Goal: Transaction & Acquisition: Book appointment/travel/reservation

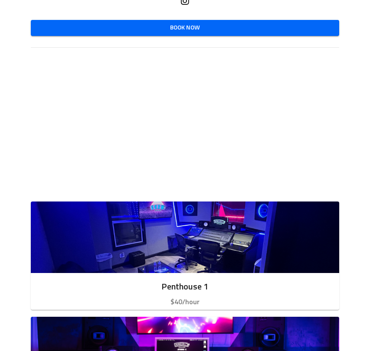
scroll to position [212, 0]
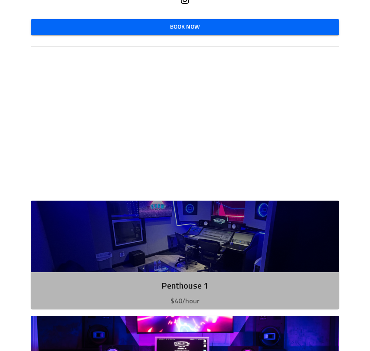
click at [214, 237] on img "button" at bounding box center [185, 236] width 308 height 71
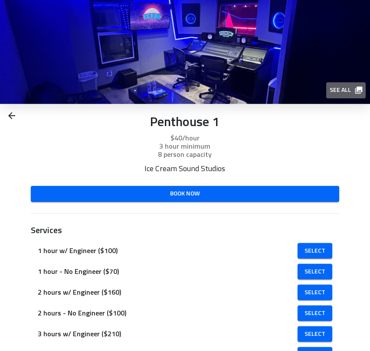
click at [345, 88] on span "See all" at bounding box center [345, 90] width 32 height 11
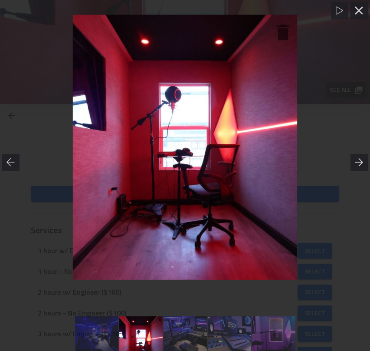
click at [361, 165] on icon at bounding box center [358, 162] width 9 height 9
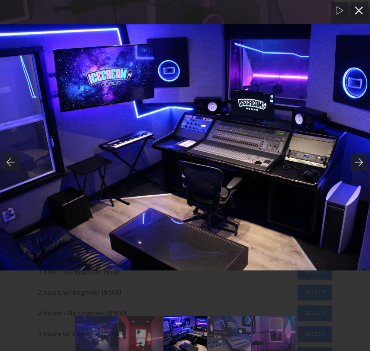
click at [361, 163] on icon at bounding box center [358, 162] width 9 height 9
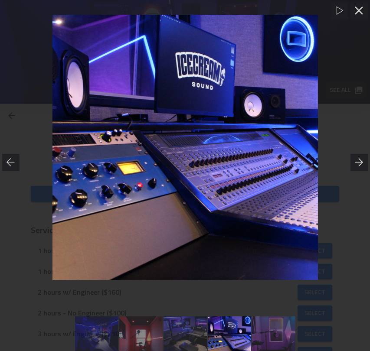
click at [361, 162] on icon at bounding box center [358, 162] width 9 height 9
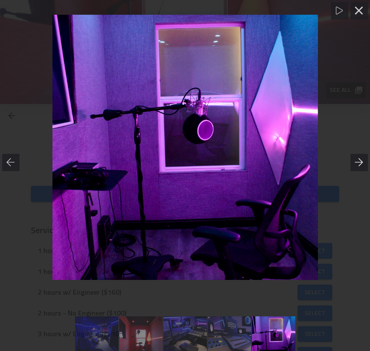
click at [361, 162] on icon at bounding box center [358, 162] width 9 height 9
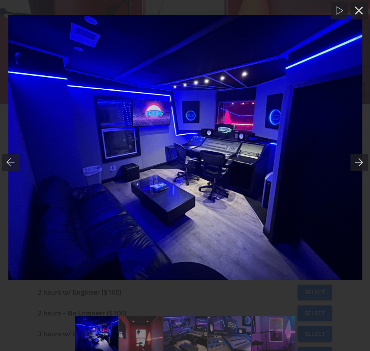
click at [361, 162] on icon at bounding box center [358, 162] width 9 height 9
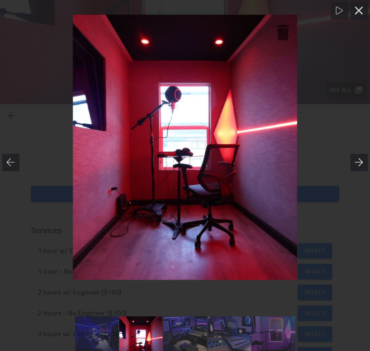
click at [361, 162] on icon at bounding box center [358, 162] width 9 height 9
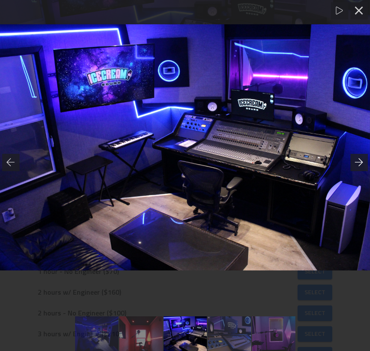
click at [361, 162] on icon at bounding box center [358, 162] width 9 height 9
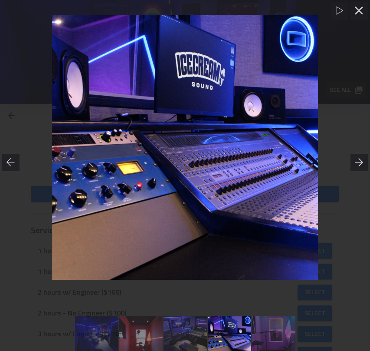
click at [360, 162] on icon at bounding box center [358, 162] width 8 height 8
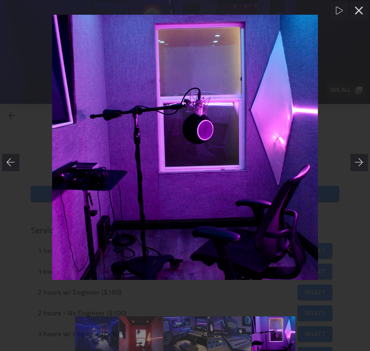
click at [194, 136] on img at bounding box center [184, 147] width 265 height 265
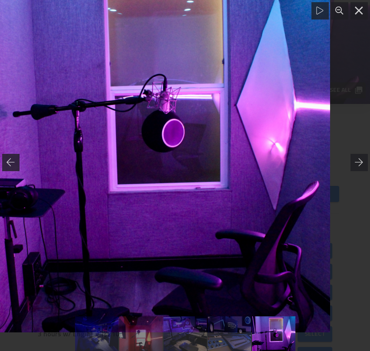
drag, startPoint x: 201, startPoint y: 149, endPoint x: 169, endPoint y: 130, distance: 37.3
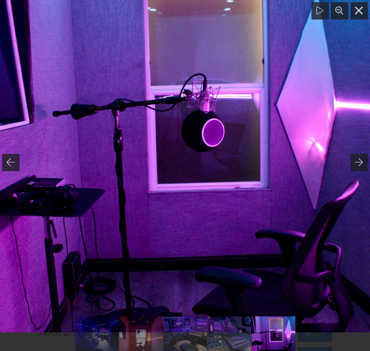
drag, startPoint x: 169, startPoint y: 130, endPoint x: 145, endPoint y: 155, distance: 34.7
click at [145, 155] on div at bounding box center [185, 157] width 370 height 370
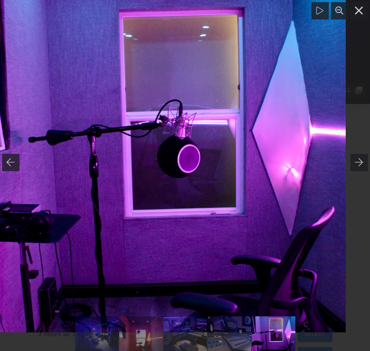
drag, startPoint x: 102, startPoint y: 91, endPoint x: 77, endPoint y: 127, distance: 44.1
click at [77, 127] on div at bounding box center [161, 183] width 370 height 370
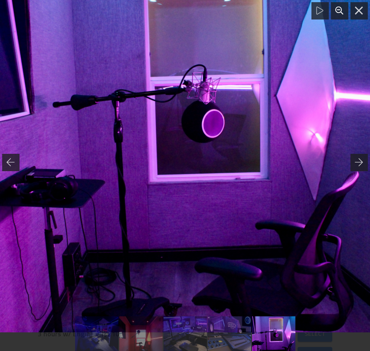
click at [338, 12] on icon at bounding box center [339, 10] width 9 height 9
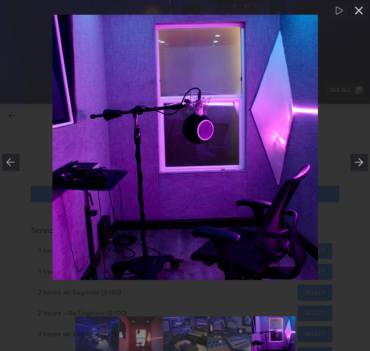
click at [357, 162] on icon at bounding box center [358, 162] width 9 height 9
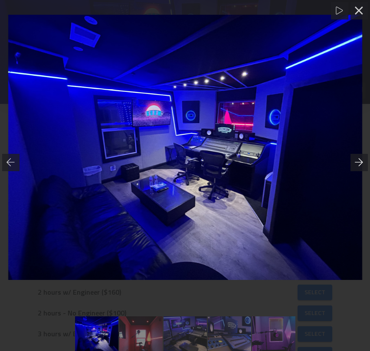
click at [357, 162] on icon at bounding box center [358, 162] width 9 height 9
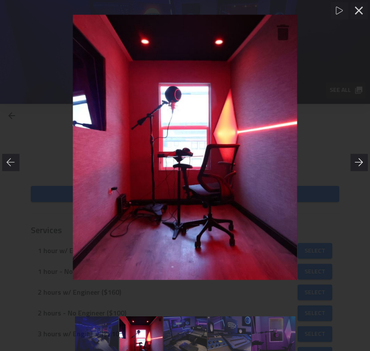
click at [357, 162] on icon at bounding box center [358, 162] width 9 height 9
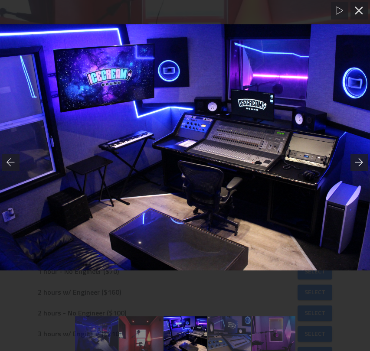
click at [357, 162] on icon at bounding box center [358, 162] width 9 height 9
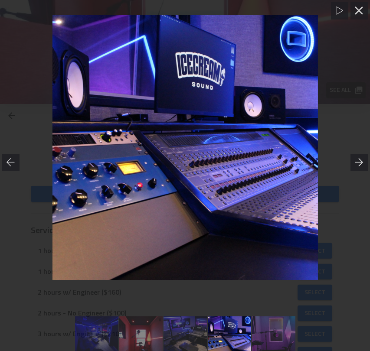
click at [357, 162] on icon at bounding box center [358, 162] width 9 height 9
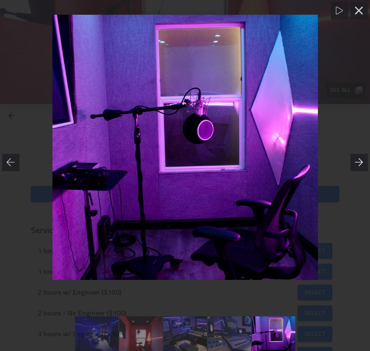
click at [357, 162] on icon at bounding box center [358, 162] width 9 height 9
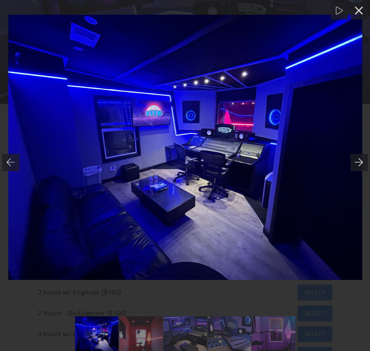
click at [359, 167] on div at bounding box center [358, 162] width 17 height 17
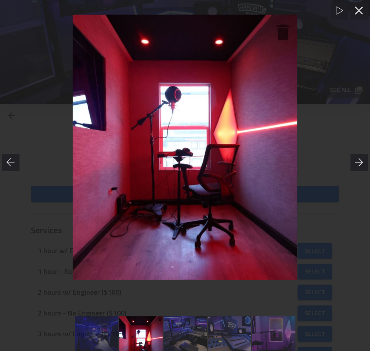
click at [359, 167] on div at bounding box center [358, 162] width 17 height 17
